Goal: Information Seeking & Learning: Learn about a topic

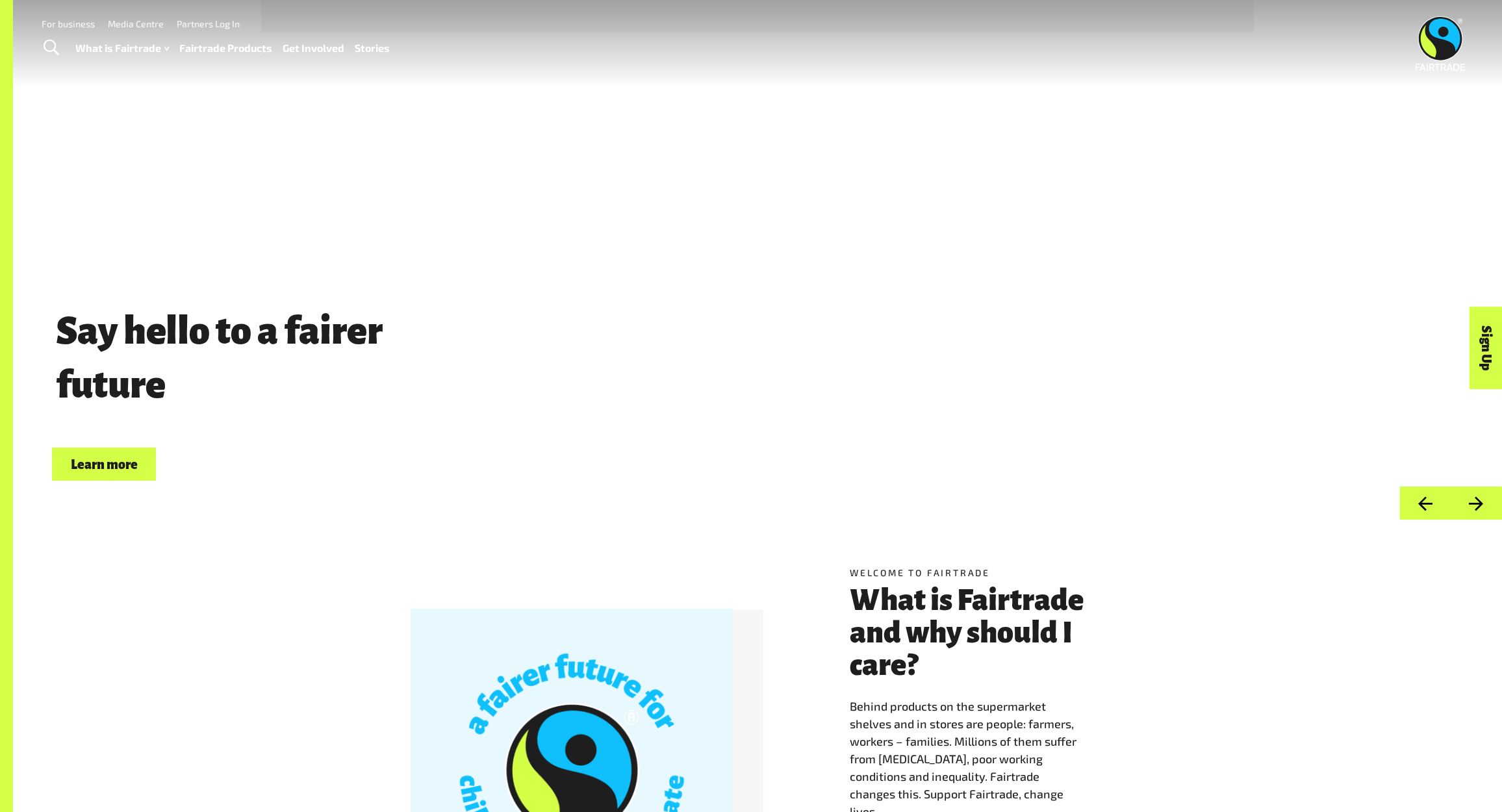
click at [367, 49] on link "Stories" at bounding box center [372, 48] width 35 height 19
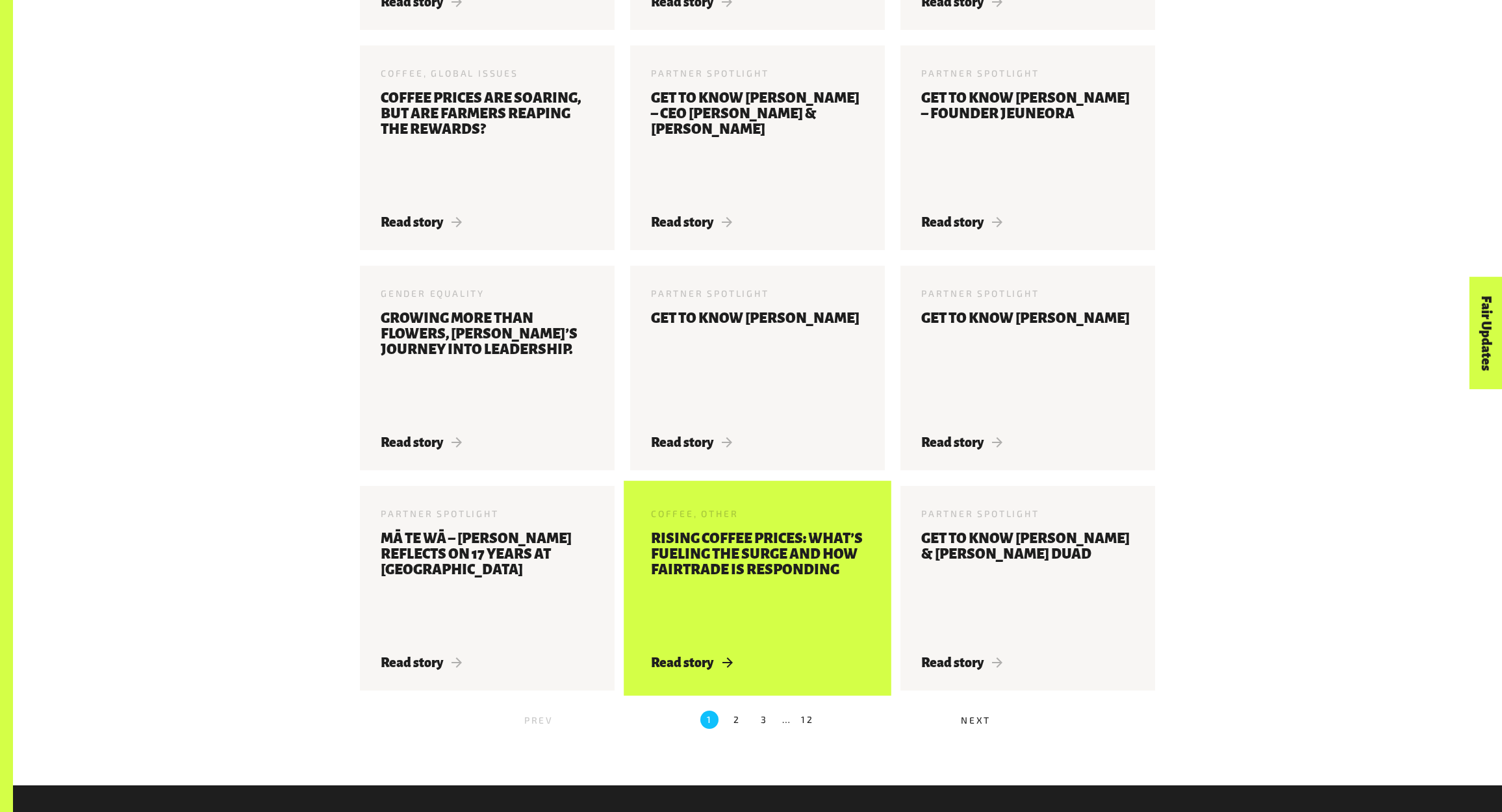
scroll to position [1230, 0]
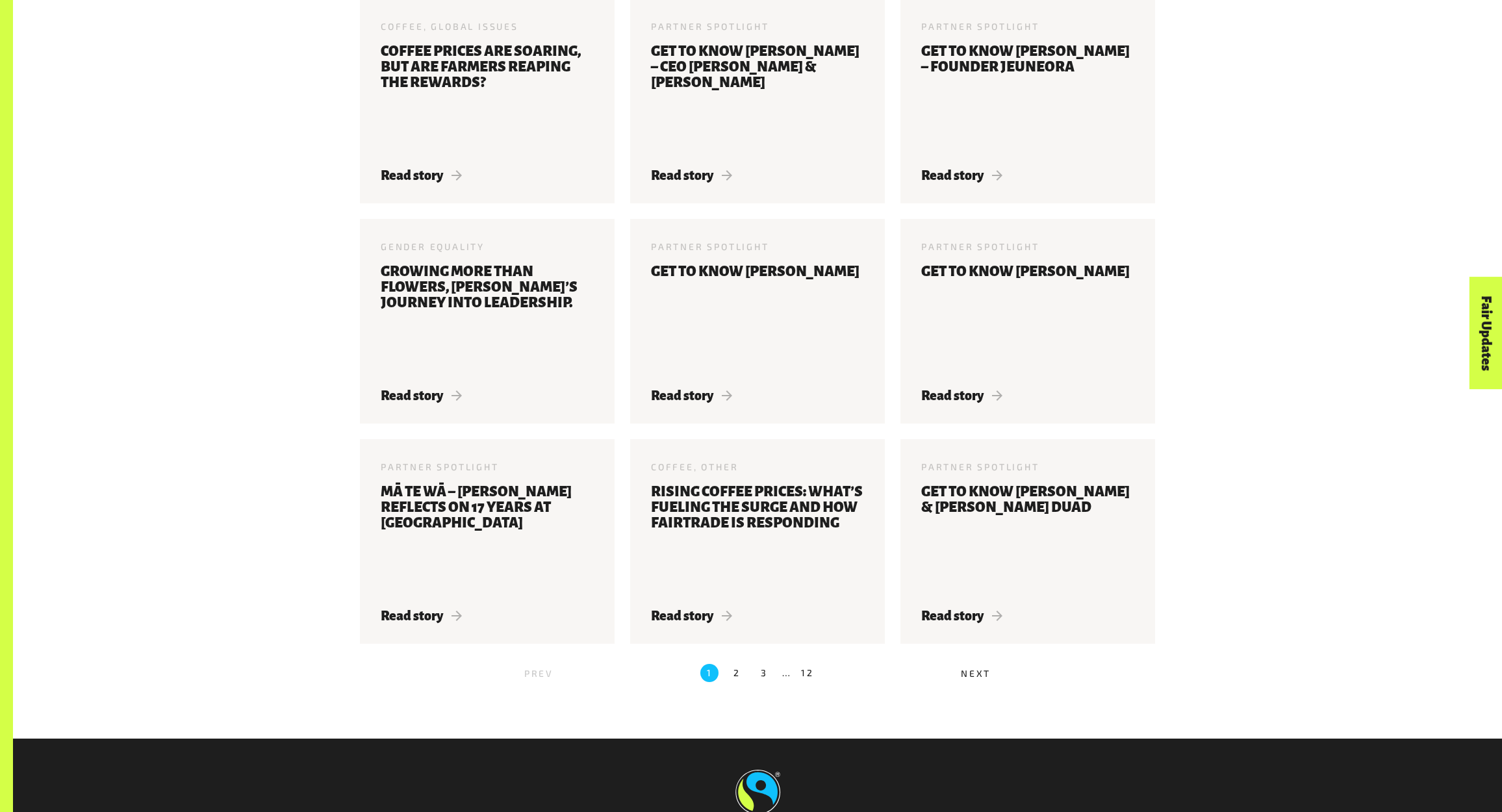
click at [735, 674] on label "2" at bounding box center [736, 672] width 18 height 18
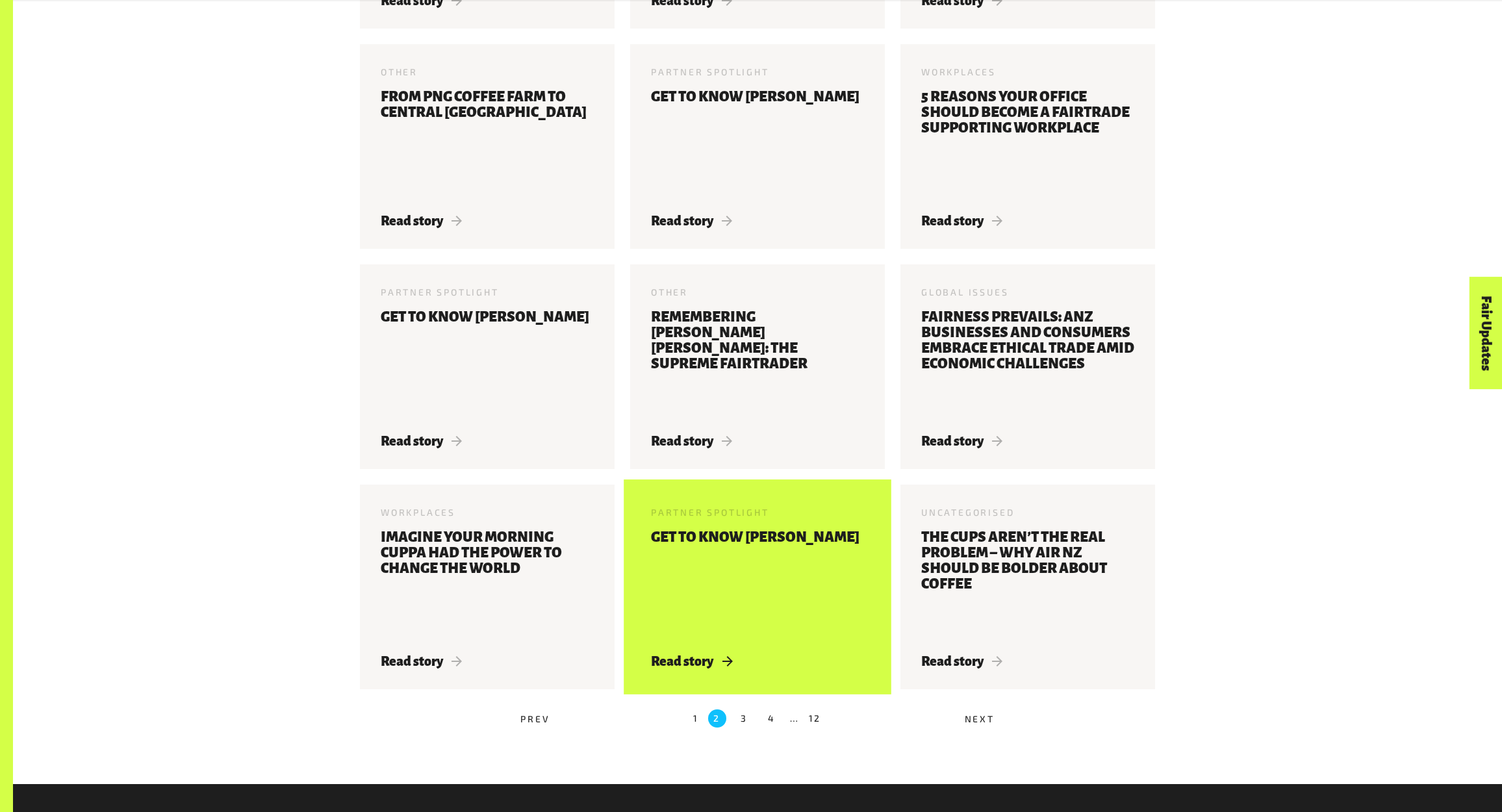
scroll to position [935, 0]
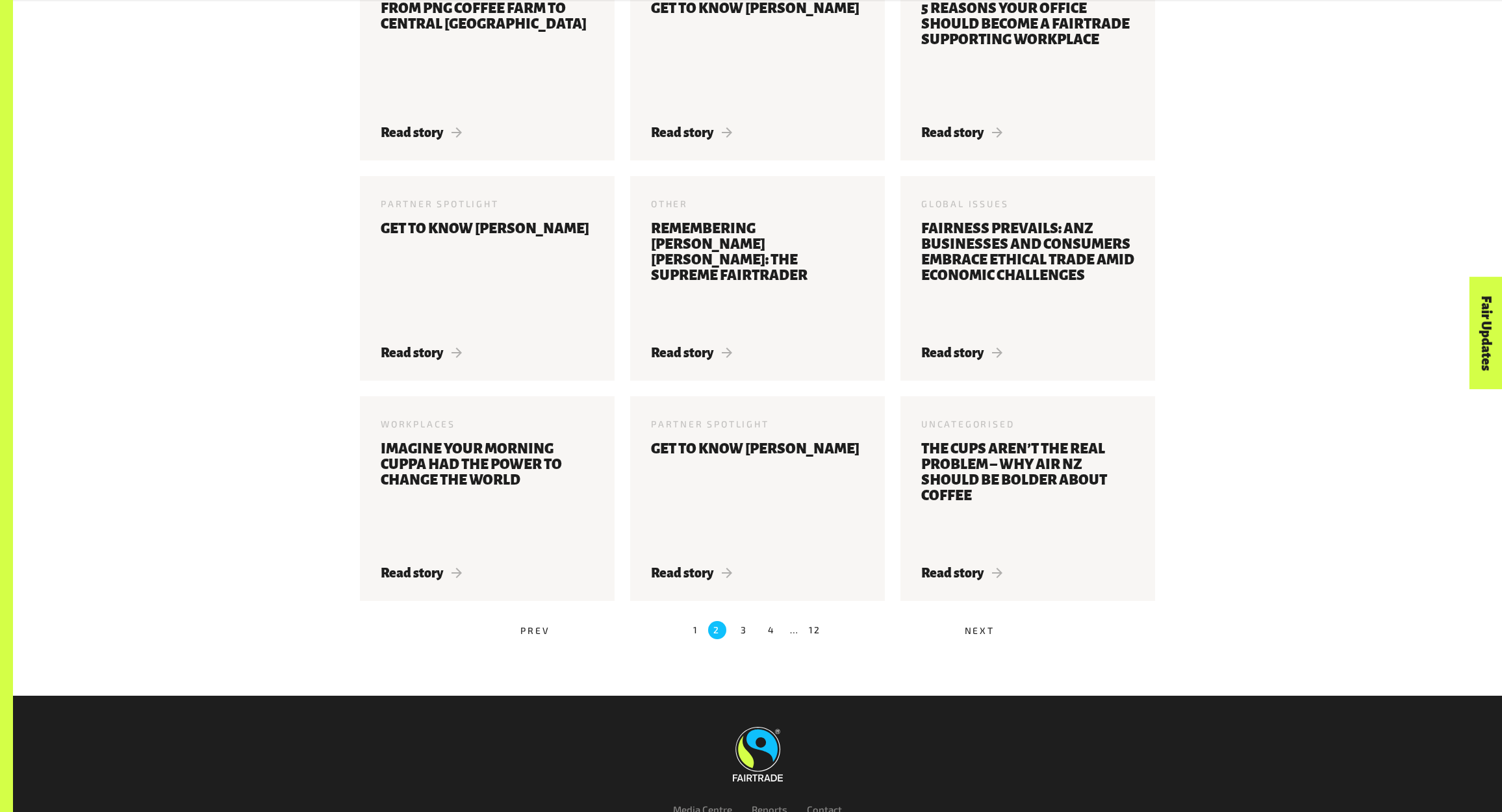
click at [743, 629] on label "3" at bounding box center [743, 629] width 18 height 18
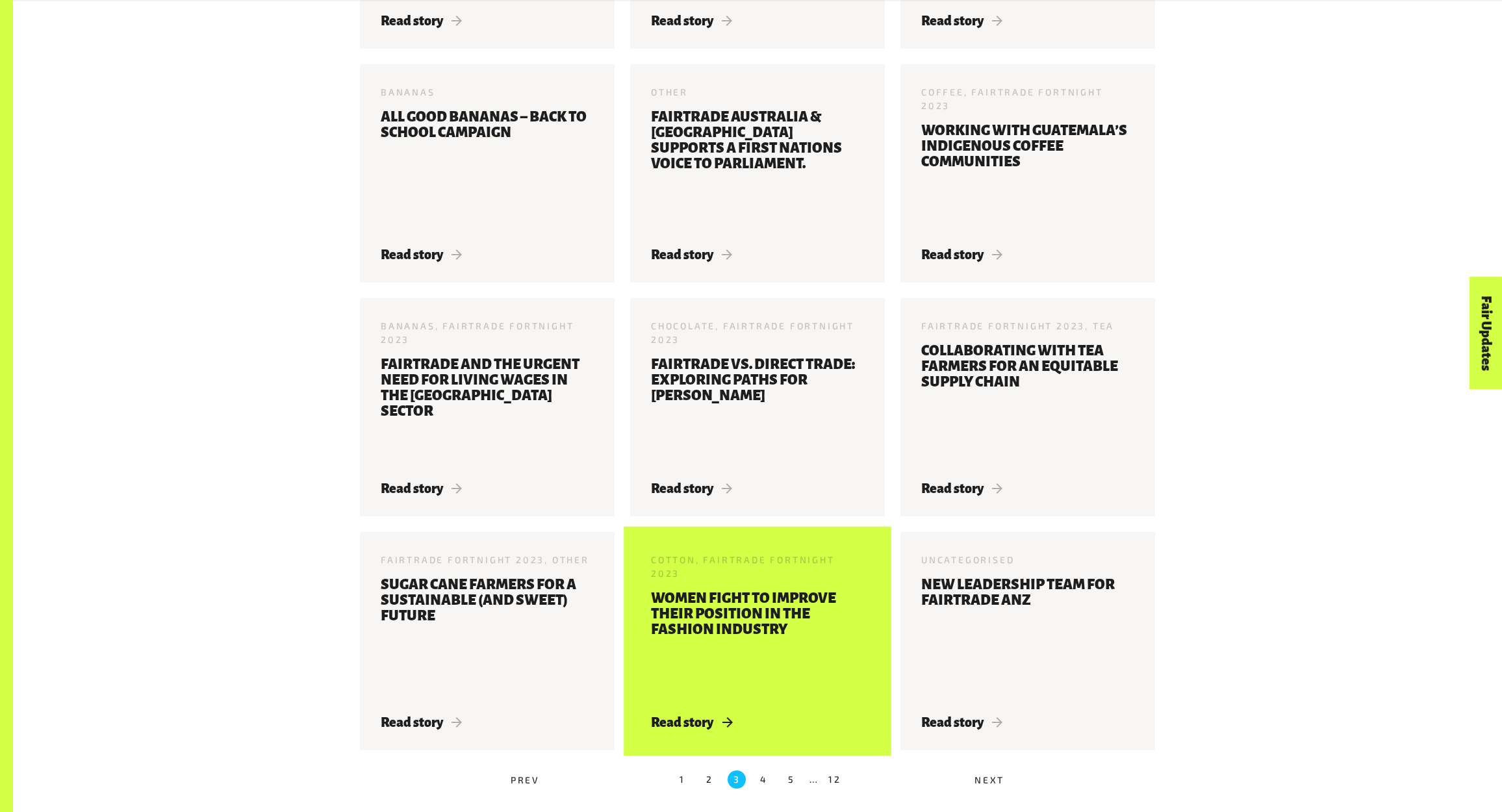
scroll to position [1066, 0]
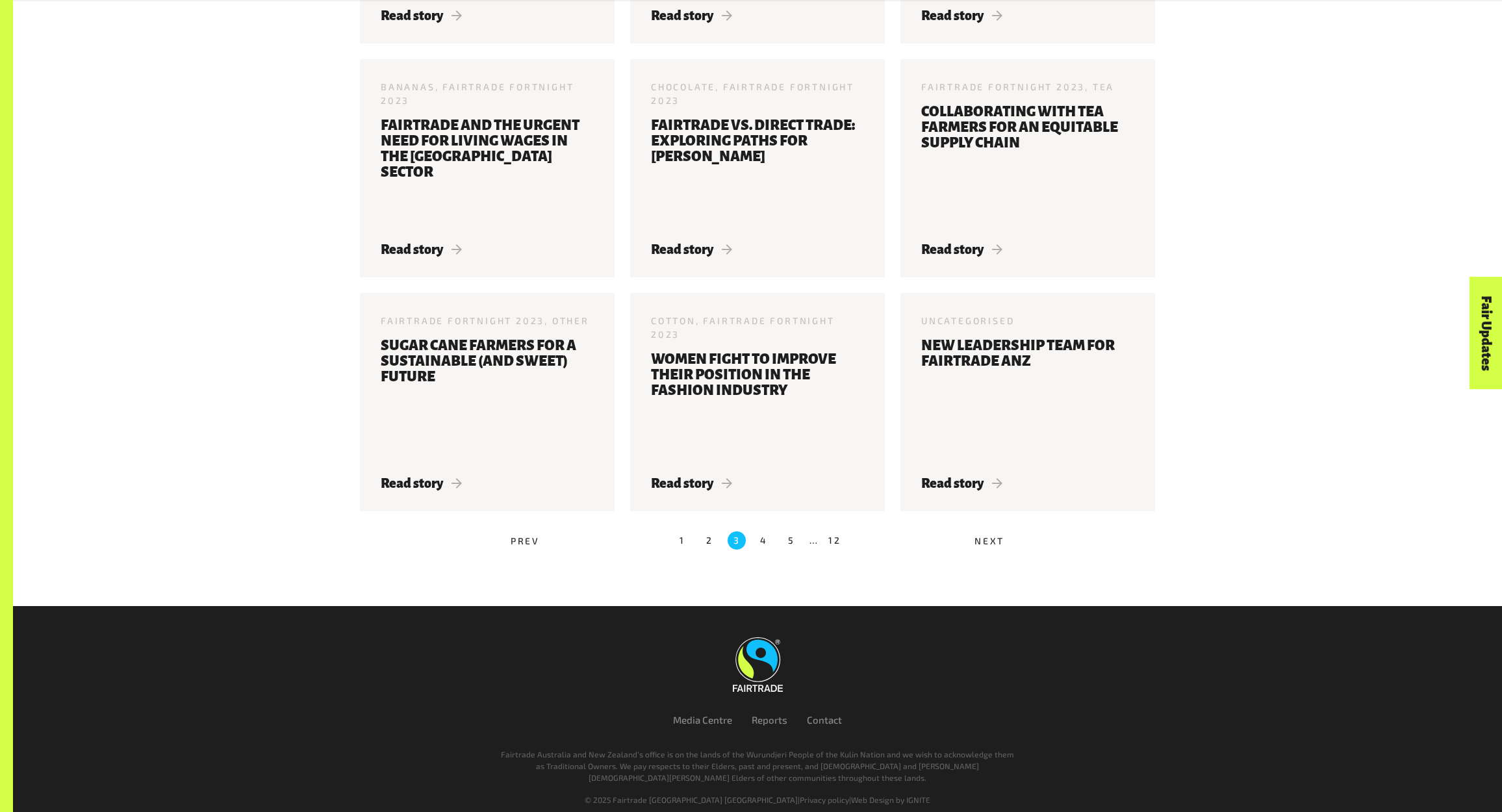
click at [767, 532] on label "4" at bounding box center [763, 540] width 18 height 18
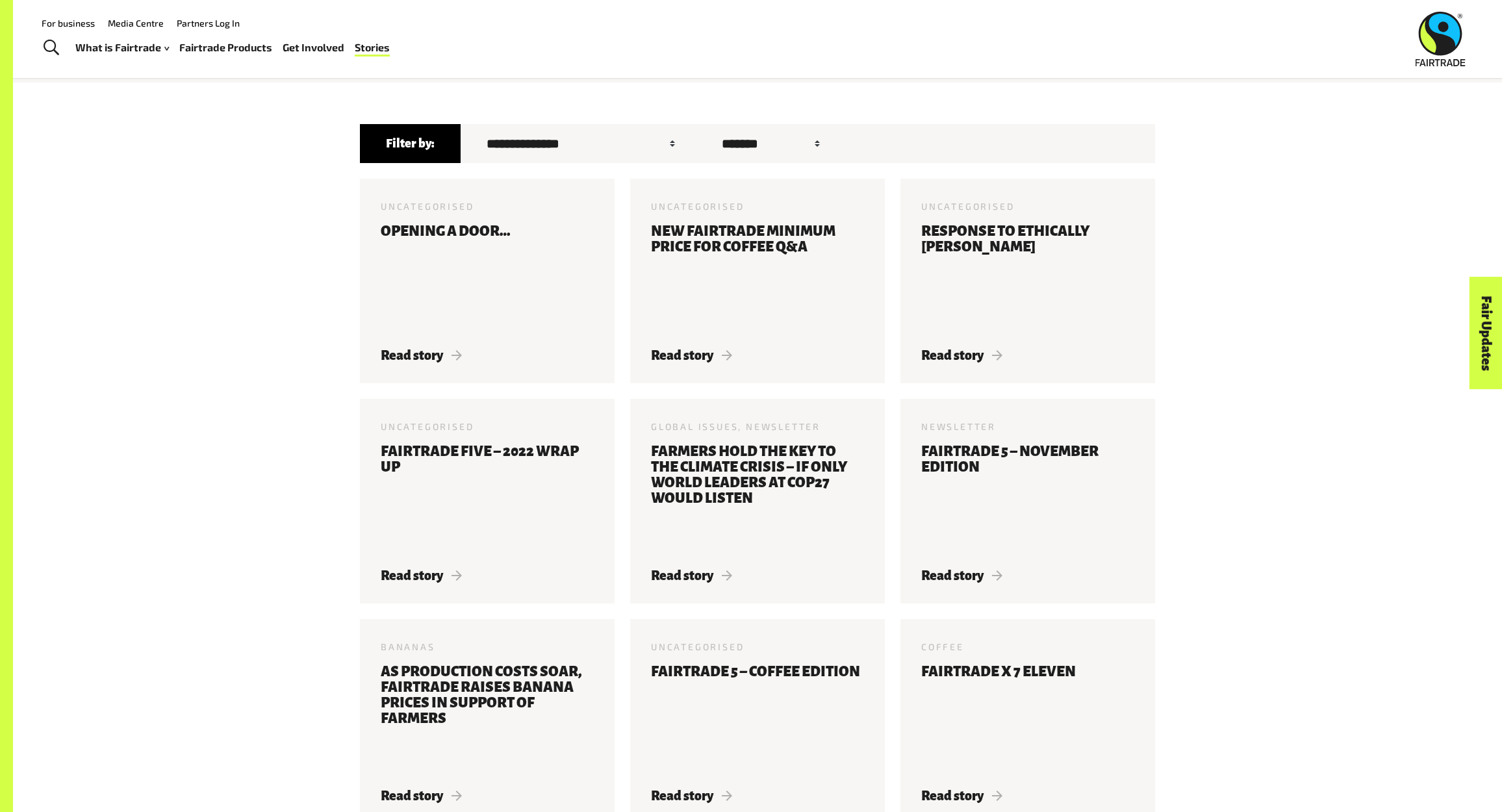
scroll to position [0, 0]
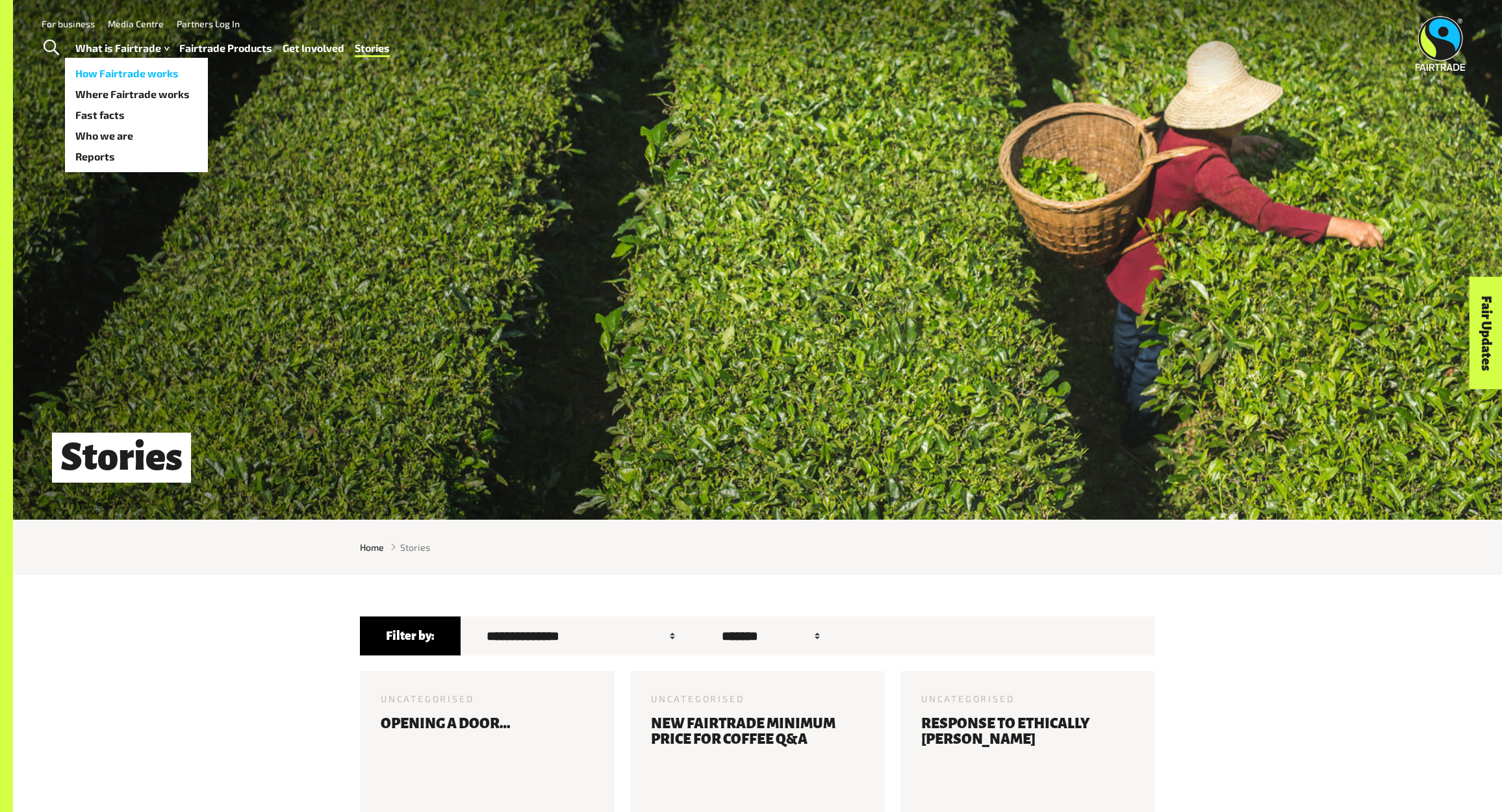
click at [135, 68] on link "How Fairtrade works" at bounding box center [136, 73] width 143 height 21
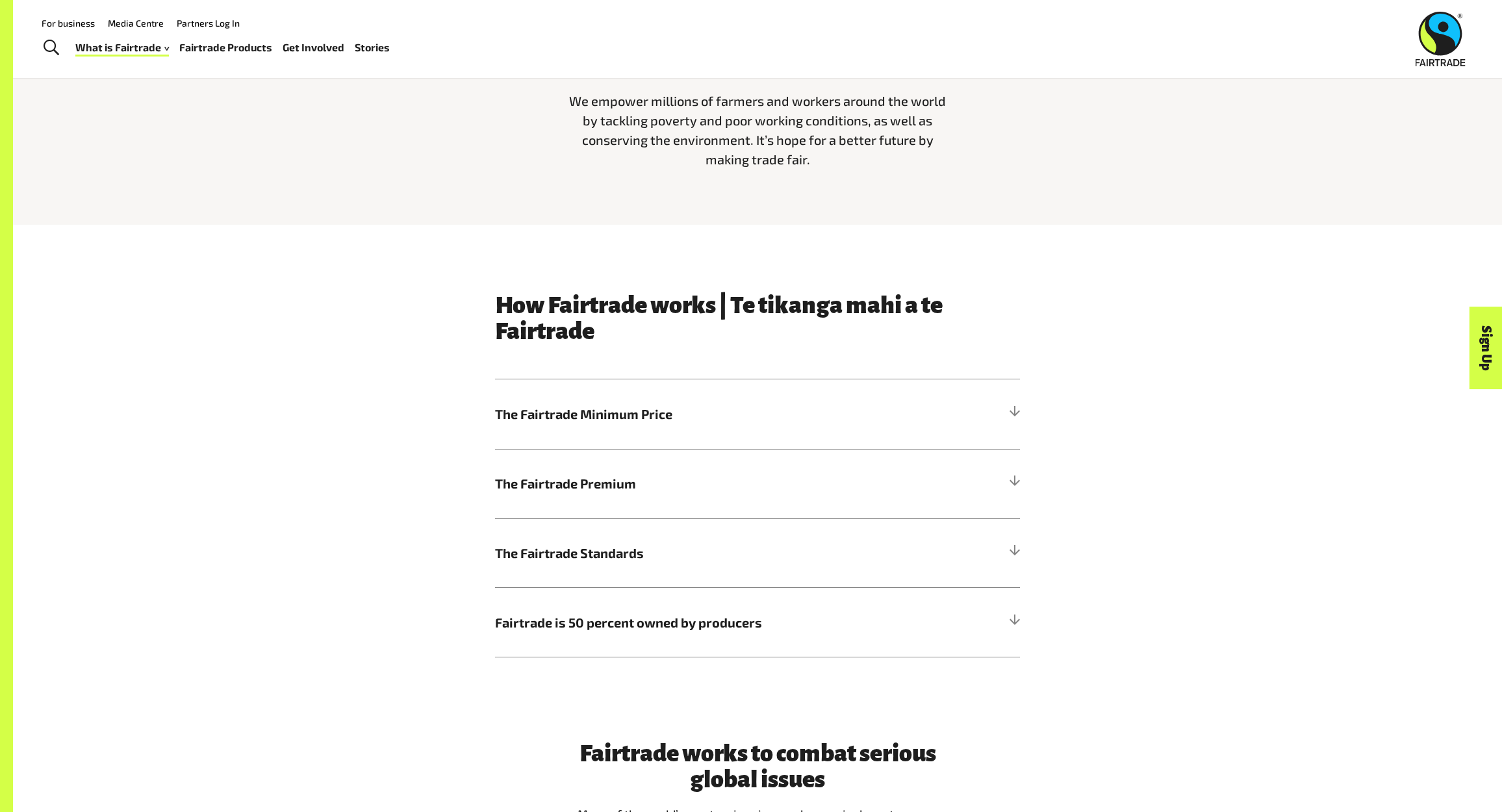
scroll to position [129, 0]
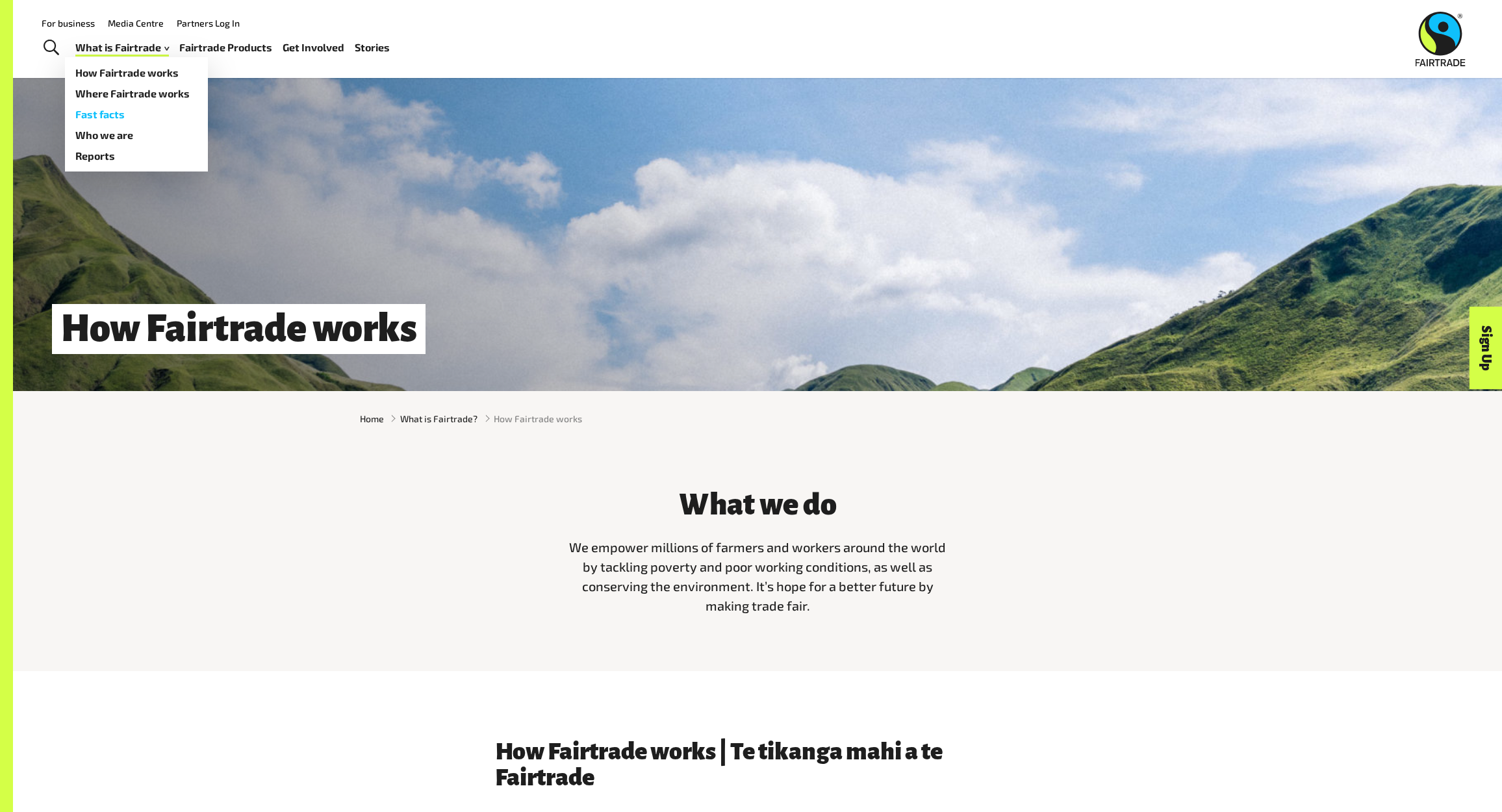
click at [106, 112] on link "Fast facts" at bounding box center [136, 114] width 143 height 21
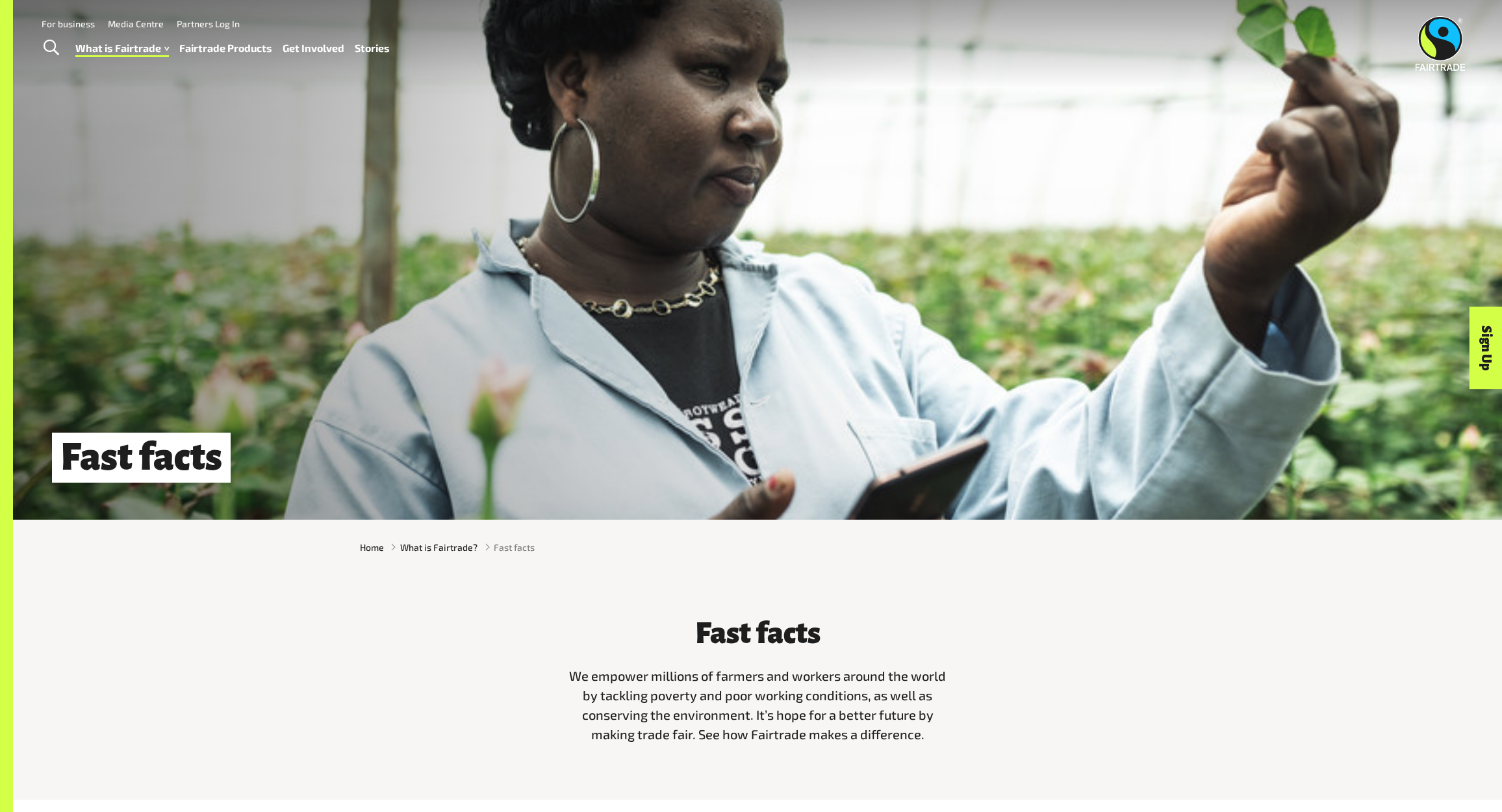
click at [74, 20] on link "For business" at bounding box center [68, 24] width 54 height 11
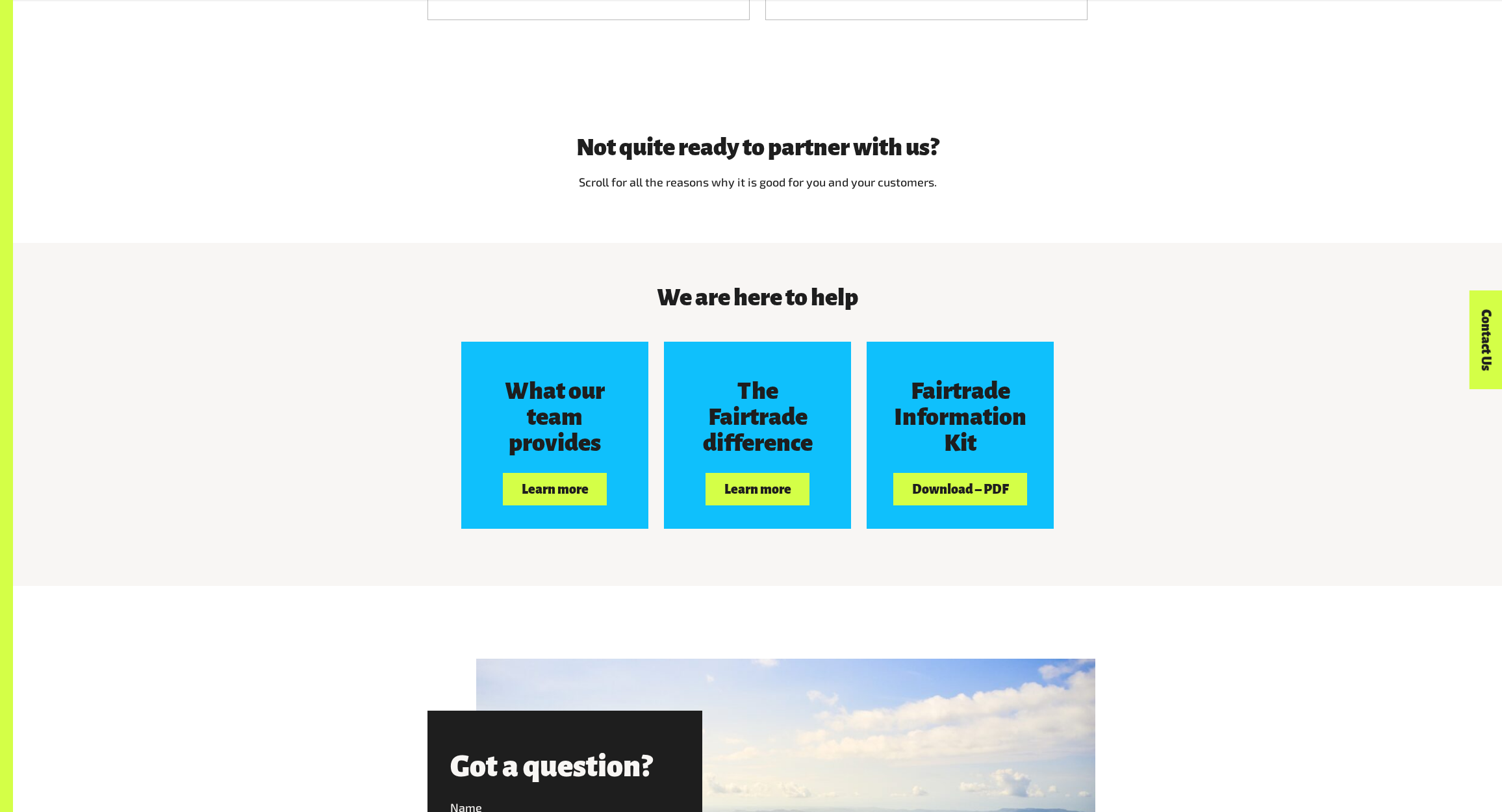
scroll to position [1354, 0]
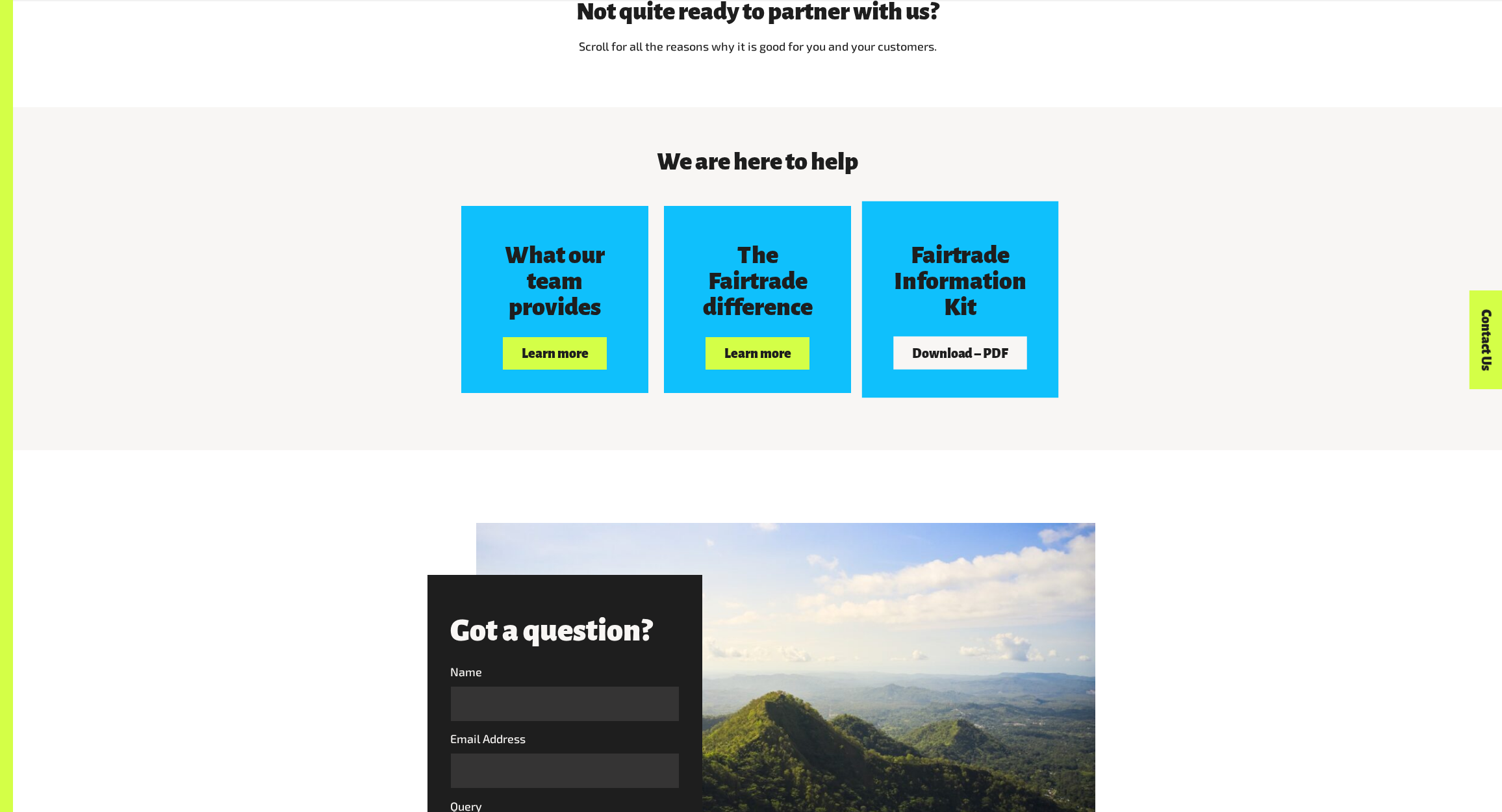
click at [944, 275] on h3 "Fairtrade Information Kit" at bounding box center [960, 281] width 139 height 78
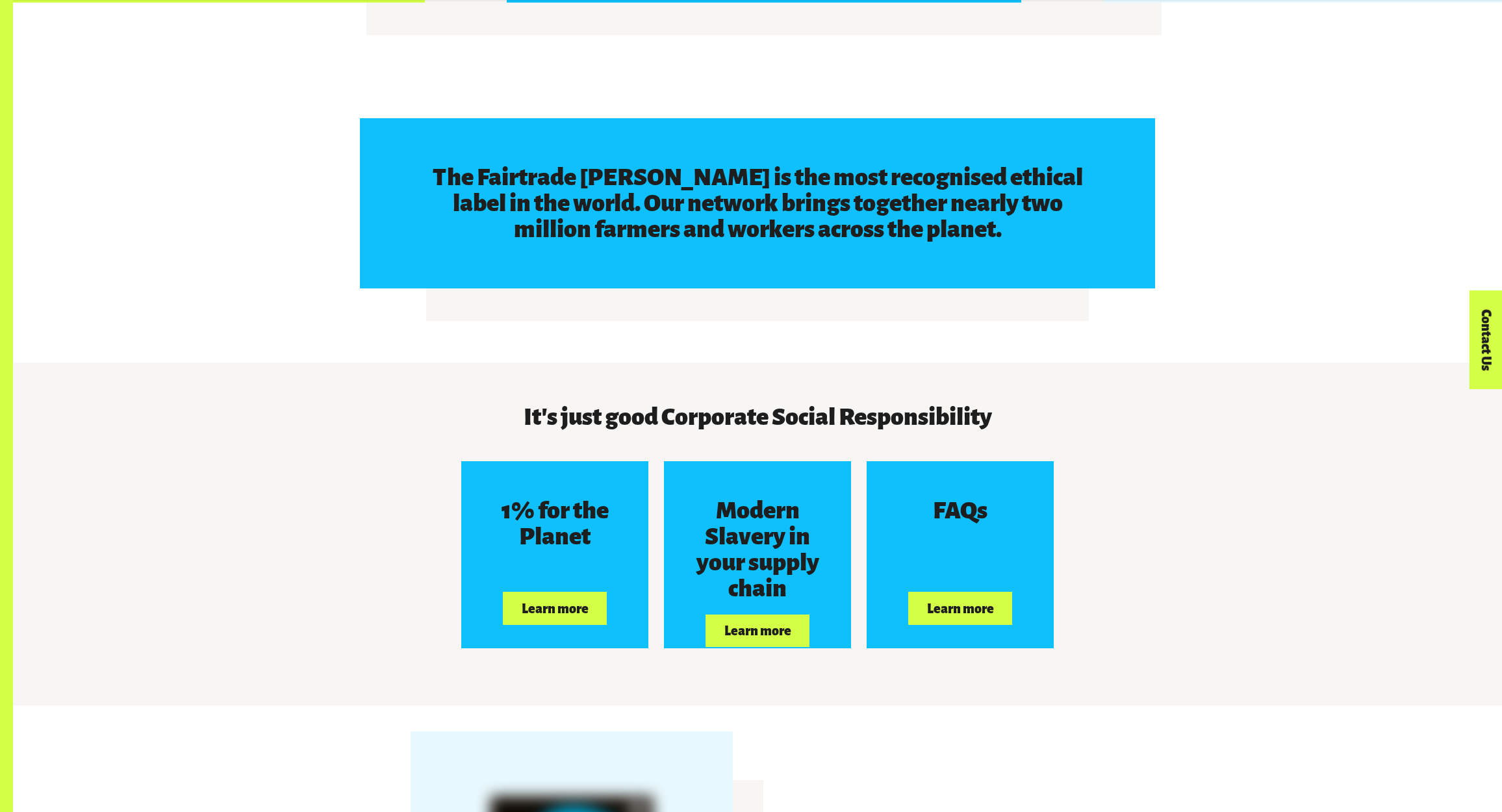
scroll to position [3320, 0]
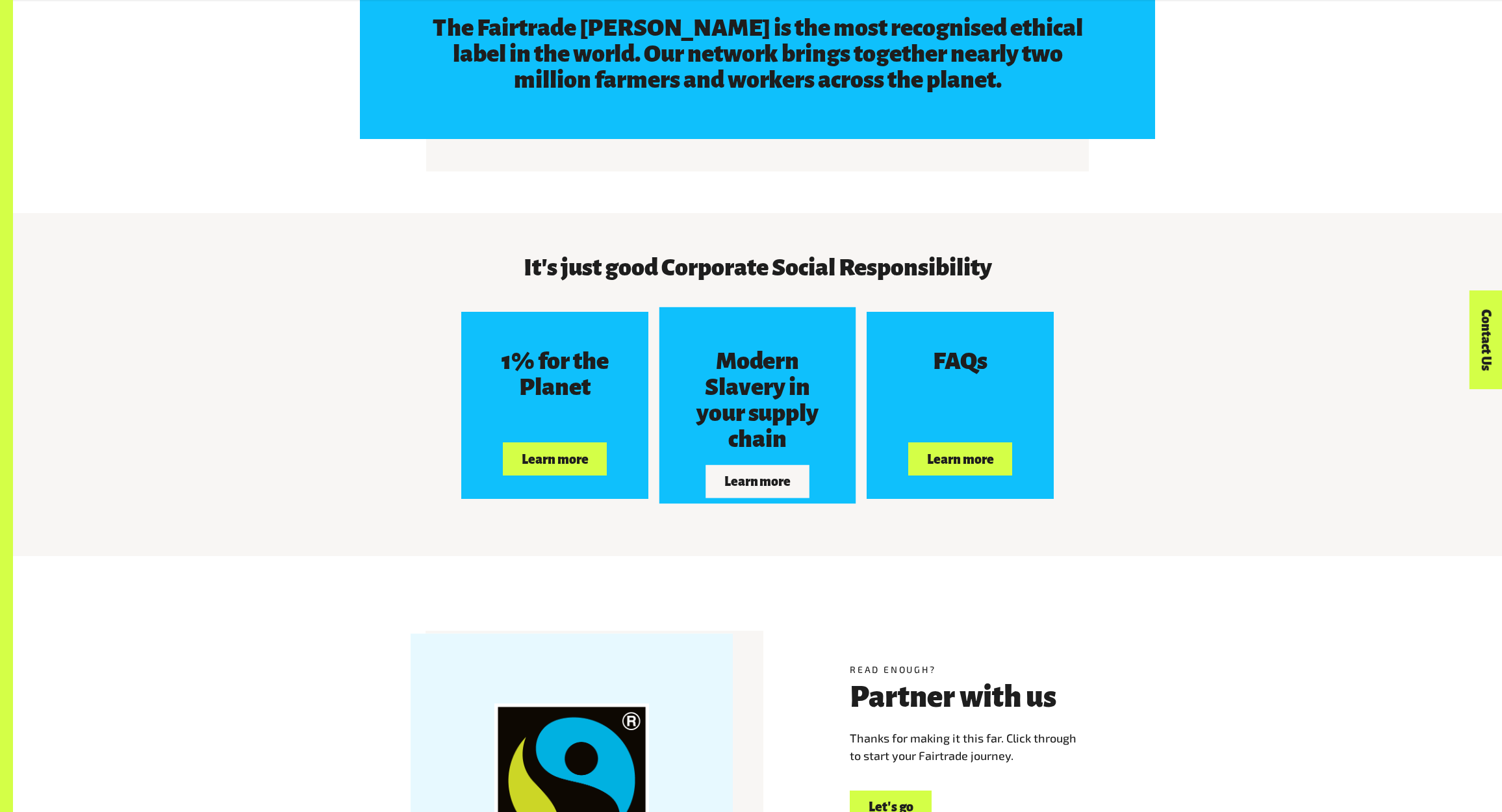
click at [749, 398] on h3 "Modern Slavery in your supply chain" at bounding box center [757, 400] width 139 height 103
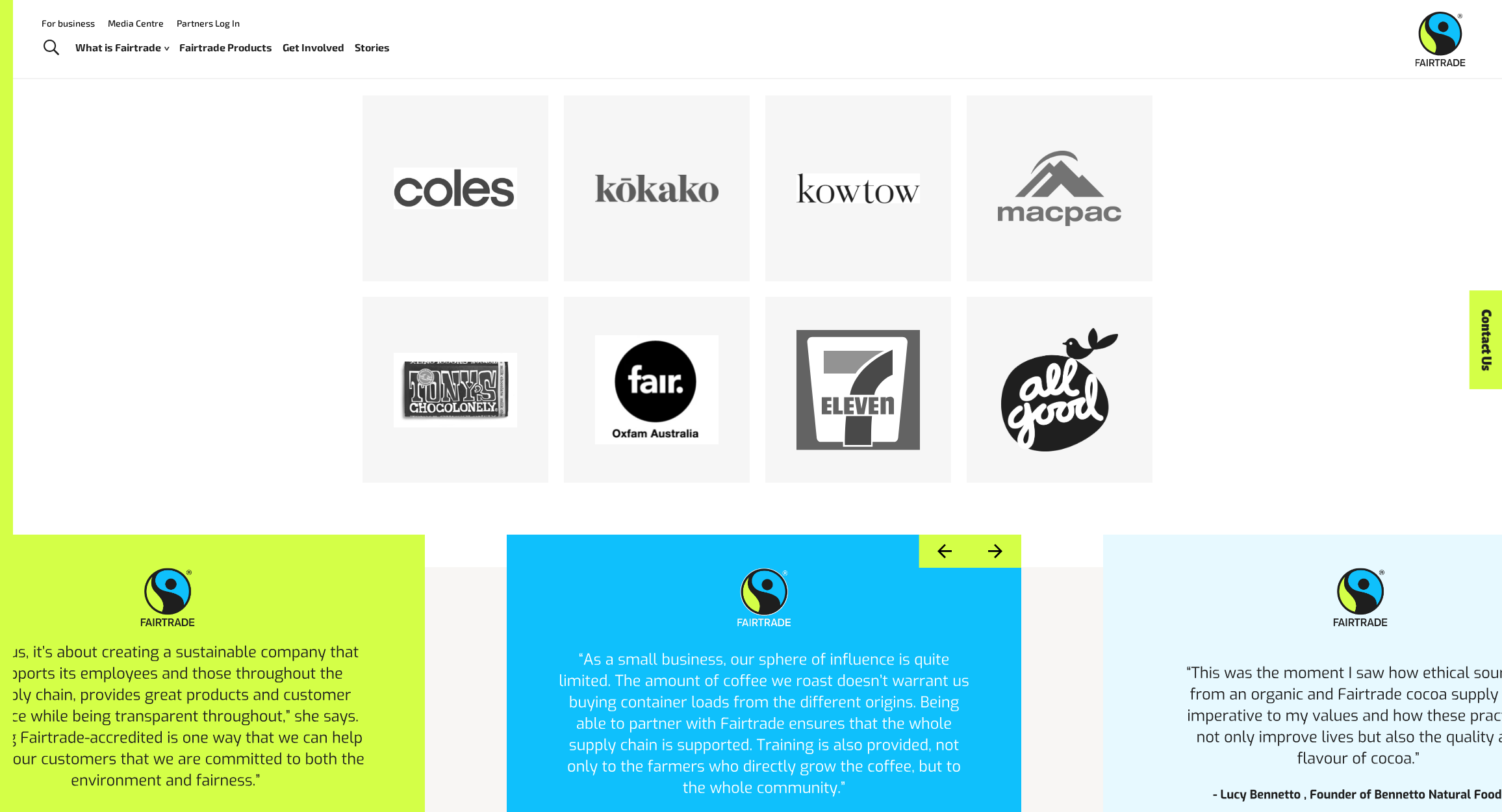
scroll to position [1443, 0]
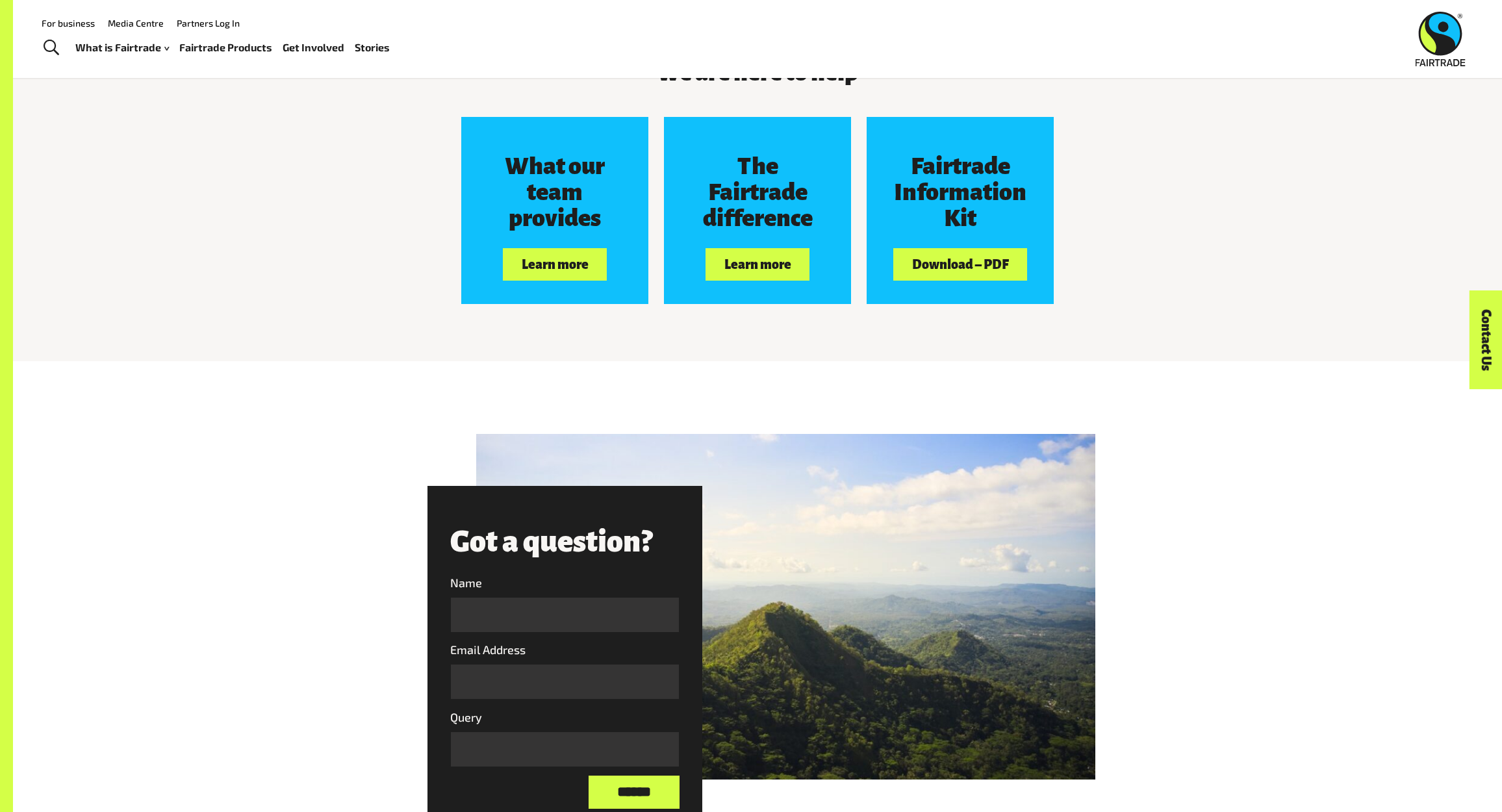
click at [1232, 95] on div "We are here to help What our team provides Learn more The Fairtrade difference …" at bounding box center [758, 189] width 1489 height 342
